Goal: Navigation & Orientation: Understand site structure

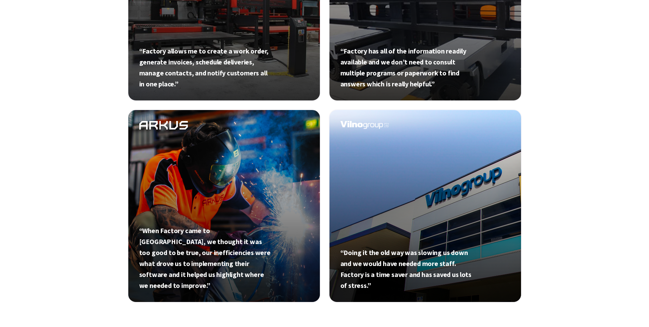
scroll to position [411, 0]
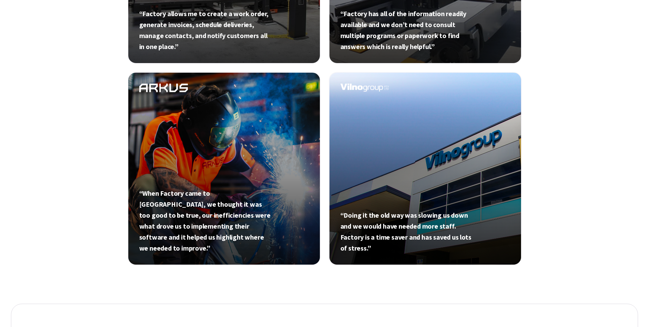
click at [400, 226] on link at bounding box center [425, 168] width 193 height 193
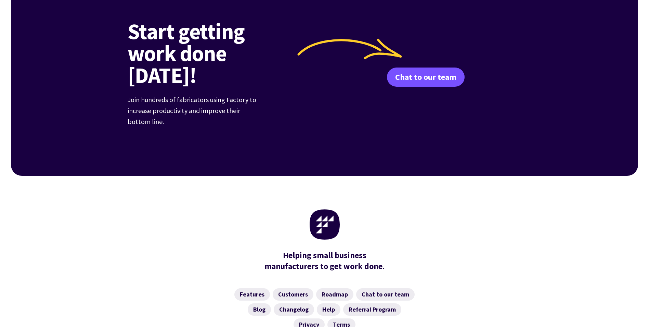
scroll to position [1849, 0]
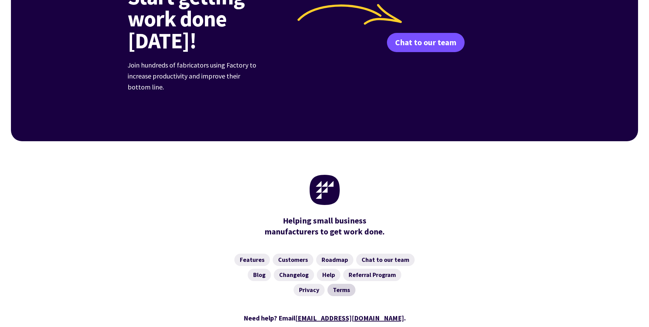
click at [343, 283] on link "Terms" at bounding box center [342, 289] width 28 height 12
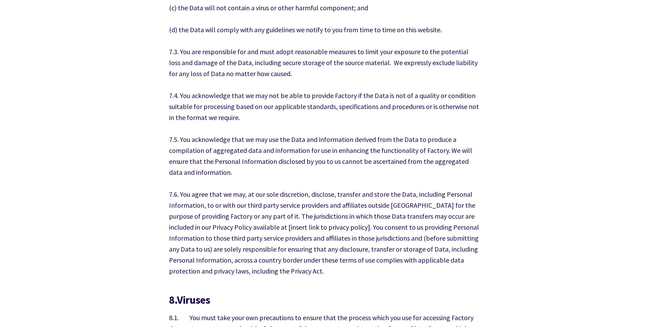
scroll to position [3012, 0]
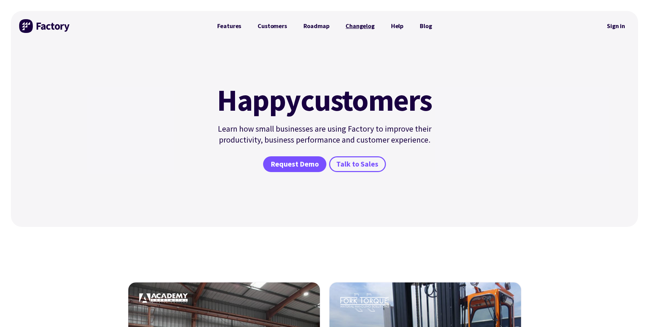
click at [351, 25] on link "Changelog" at bounding box center [359, 26] width 45 height 14
click at [276, 25] on link "Customers" at bounding box center [273, 26] width 46 height 14
click at [320, 24] on link "Roadmap" at bounding box center [316, 26] width 42 height 14
